Goal: Task Accomplishment & Management: Use online tool/utility

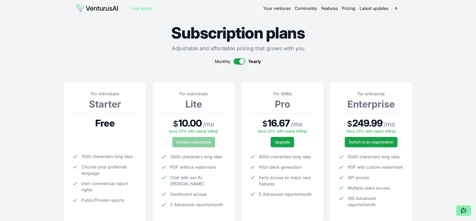
click at [104, 8] on img at bounding box center [97, 8] width 42 height 8
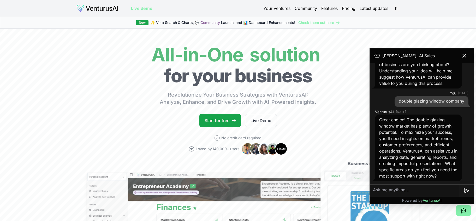
click at [324, 10] on link "Features" at bounding box center [329, 8] width 16 height 6
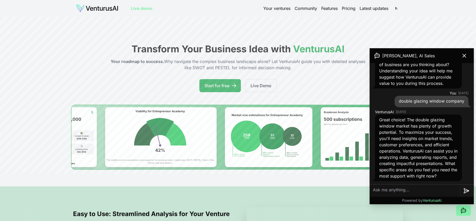
click at [347, 9] on link "Pricing" at bounding box center [349, 8] width 14 height 6
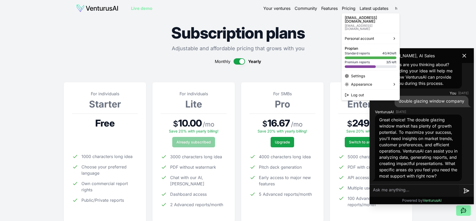
click at [397, 9] on html "We value your privacy We use cookies to enhance your browsing experience, serve…" at bounding box center [238, 110] width 476 height 221
click at [466, 57] on html "We value your privacy We use cookies to enhance your browsing experience, serve…" at bounding box center [238, 110] width 476 height 221
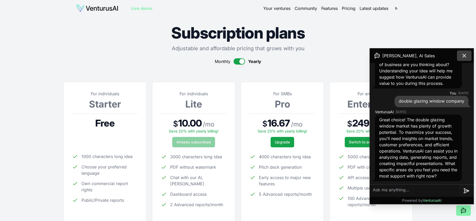
click at [465, 57] on icon at bounding box center [463, 55] width 3 height 3
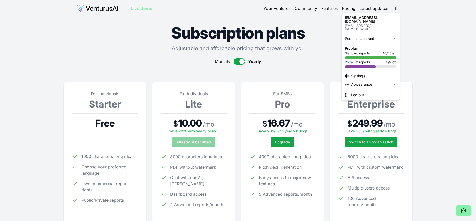
click at [396, 8] on html "We value your privacy We use cookies to enhance your browsing experience, serve…" at bounding box center [238, 110] width 476 height 221
click at [359, 72] on div "Settings" at bounding box center [370, 76] width 56 height 8
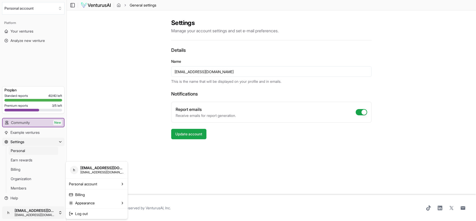
click at [34, 214] on html "We value your privacy We use cookies to enhance your browsing experience, serve…" at bounding box center [238, 110] width 476 height 221
click at [84, 195] on link "Billing" at bounding box center [97, 195] width 60 height 8
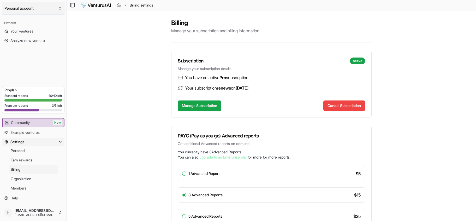
click at [27, 12] on button "Personal account" at bounding box center [33, 8] width 62 height 13
click at [91, 6] on html "We value your privacy We use cookies to enhance your browsing experience, serve…" at bounding box center [238, 110] width 476 height 221
click at [91, 7] on img at bounding box center [96, 5] width 31 height 6
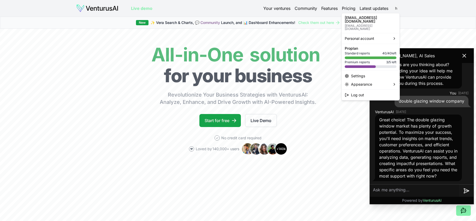
click at [395, 8] on html "We value your privacy We use cookies to enhance your browsing experience, serve…" at bounding box center [238, 110] width 476 height 221
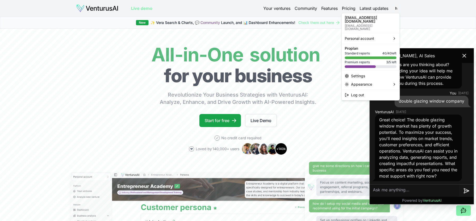
click at [324, 21] on html "We value your privacy We use cookies to enhance your browsing experience, serve…" at bounding box center [238, 110] width 476 height 221
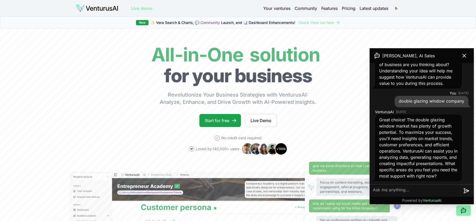
click at [324, 21] on link "Check them out here" at bounding box center [319, 22] width 42 height 5
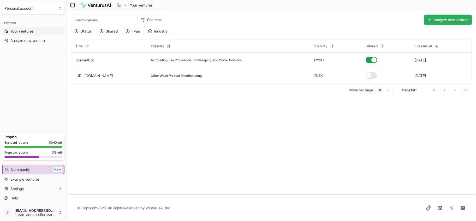
click at [447, 20] on button "Analyze new venture" at bounding box center [448, 20] width 48 height 10
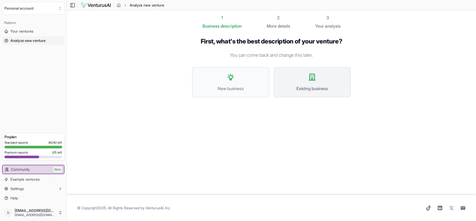
click at [322, 77] on button "Existing business" at bounding box center [311, 82] width 77 height 30
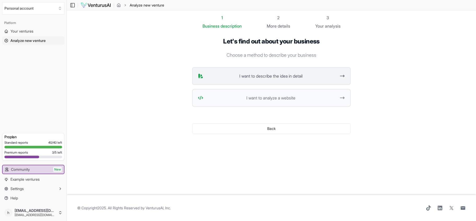
click at [324, 74] on span "I want to describe the idea in detail" at bounding box center [270, 76] width 131 height 6
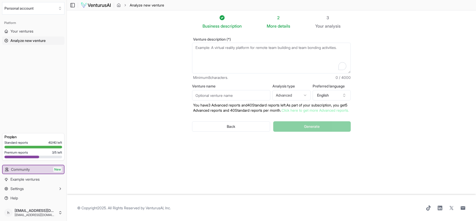
click at [313, 64] on textarea "Venture description (*)" at bounding box center [271, 58] width 159 height 31
